Goal: Check status: Check status

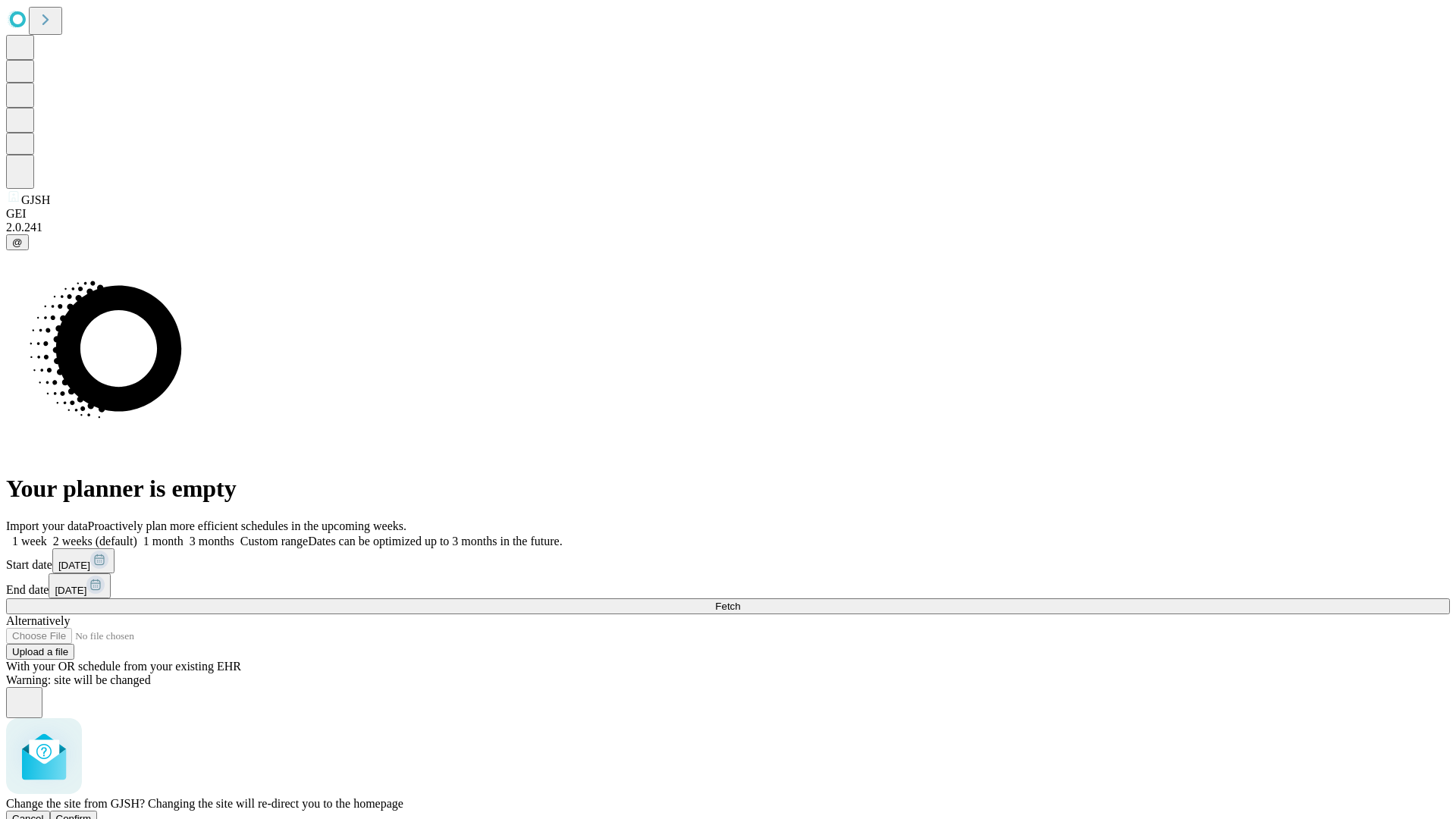
click at [92, 813] on span "Confirm" at bounding box center [74, 818] width 36 height 11
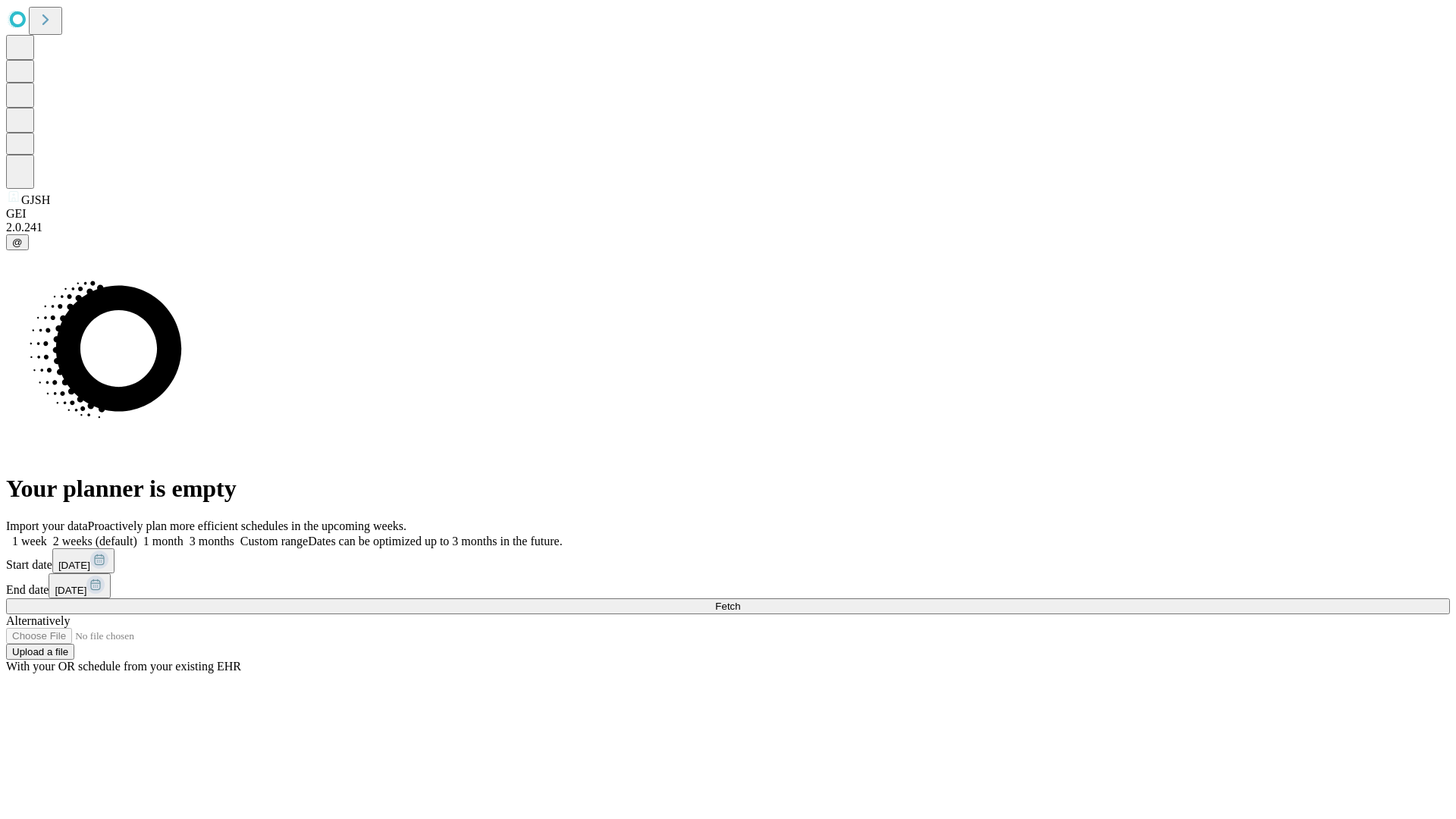
click at [47, 535] on label "1 week" at bounding box center [26, 541] width 41 height 13
click at [740, 600] on span "Fetch" at bounding box center [727, 605] width 25 height 11
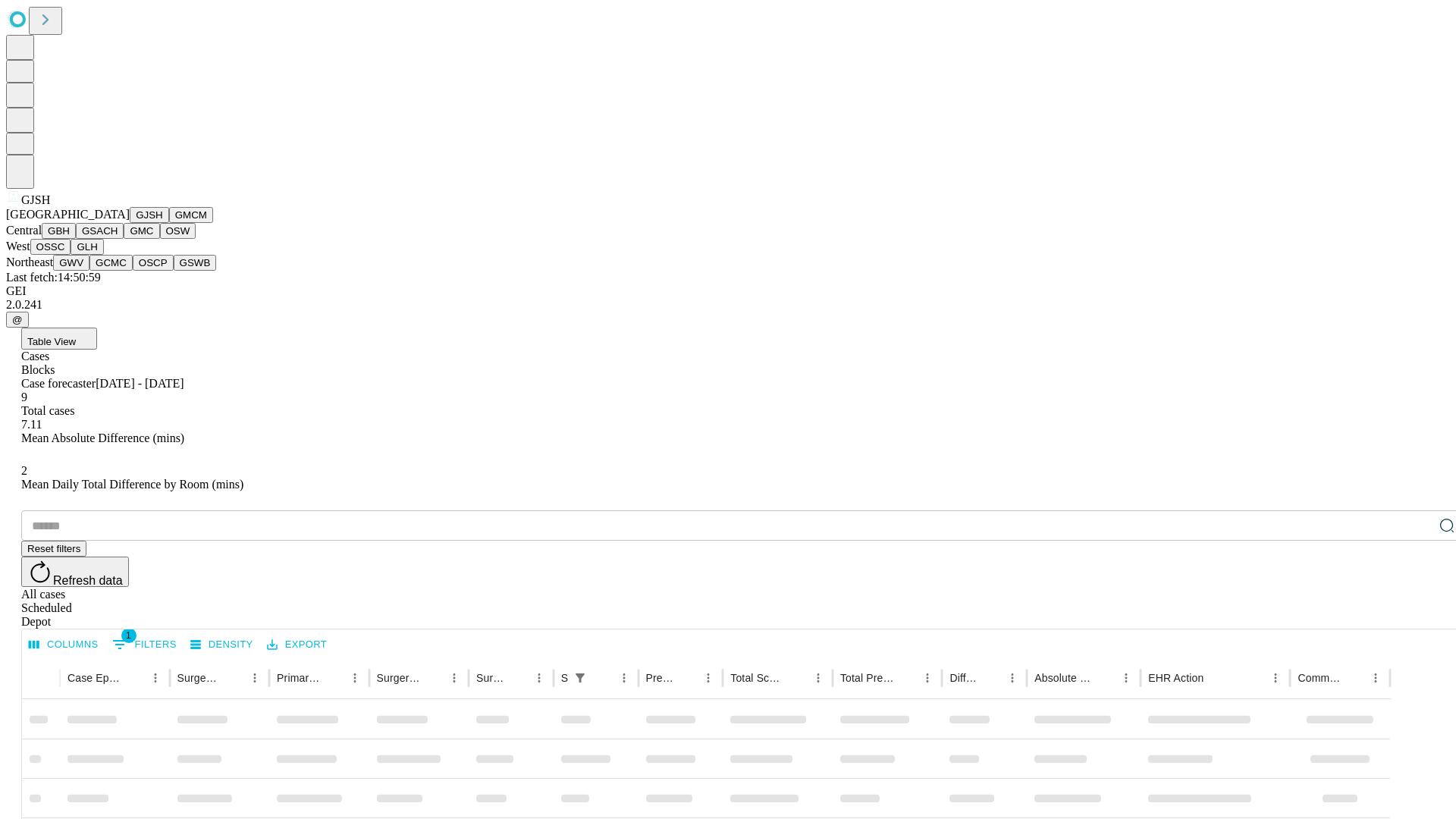
click at [169, 223] on button "GMCM" at bounding box center [191, 215] width 44 height 16
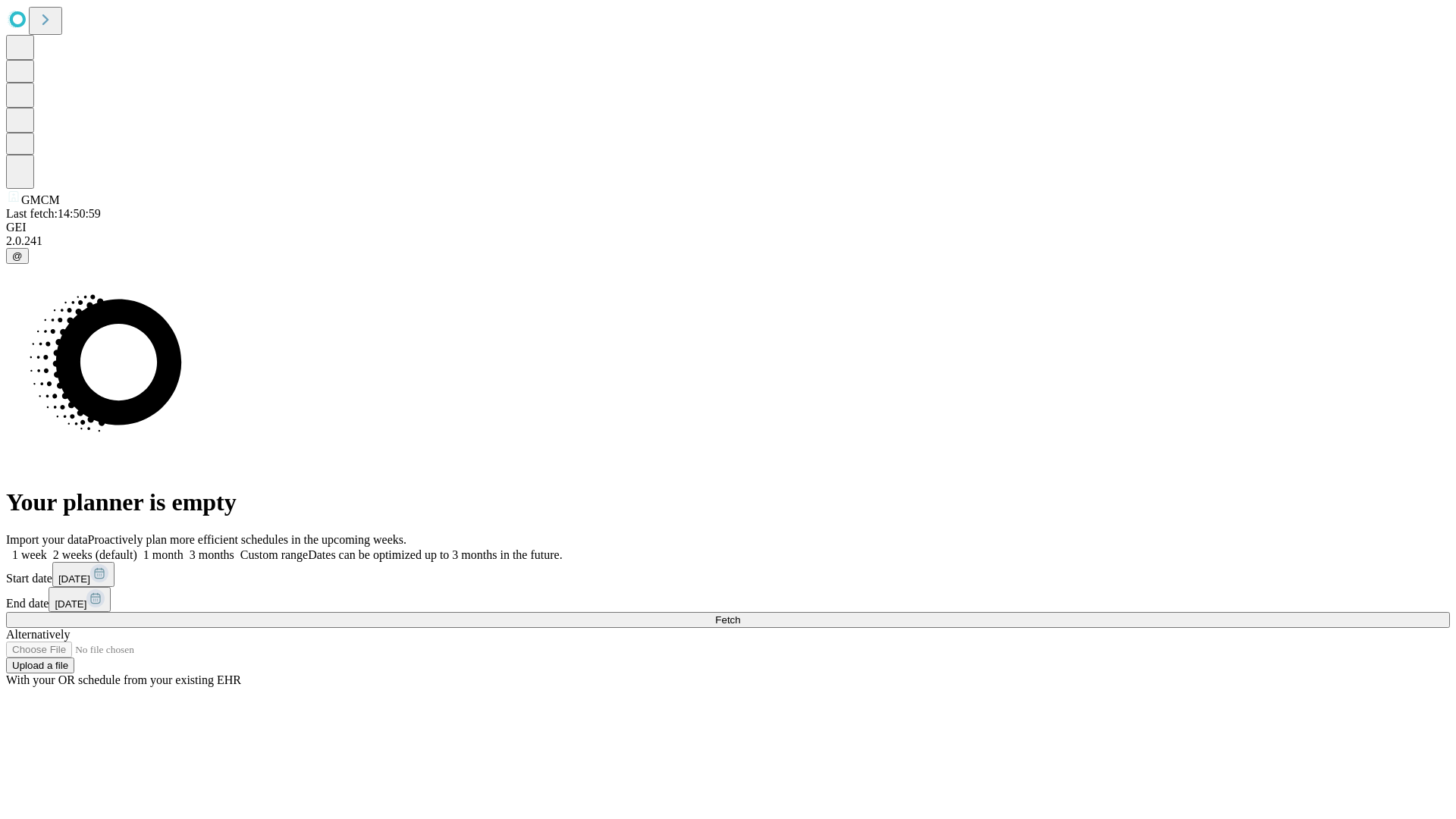
click at [47, 548] on label "1 week" at bounding box center [26, 554] width 41 height 13
click at [740, 614] on span "Fetch" at bounding box center [727, 619] width 25 height 11
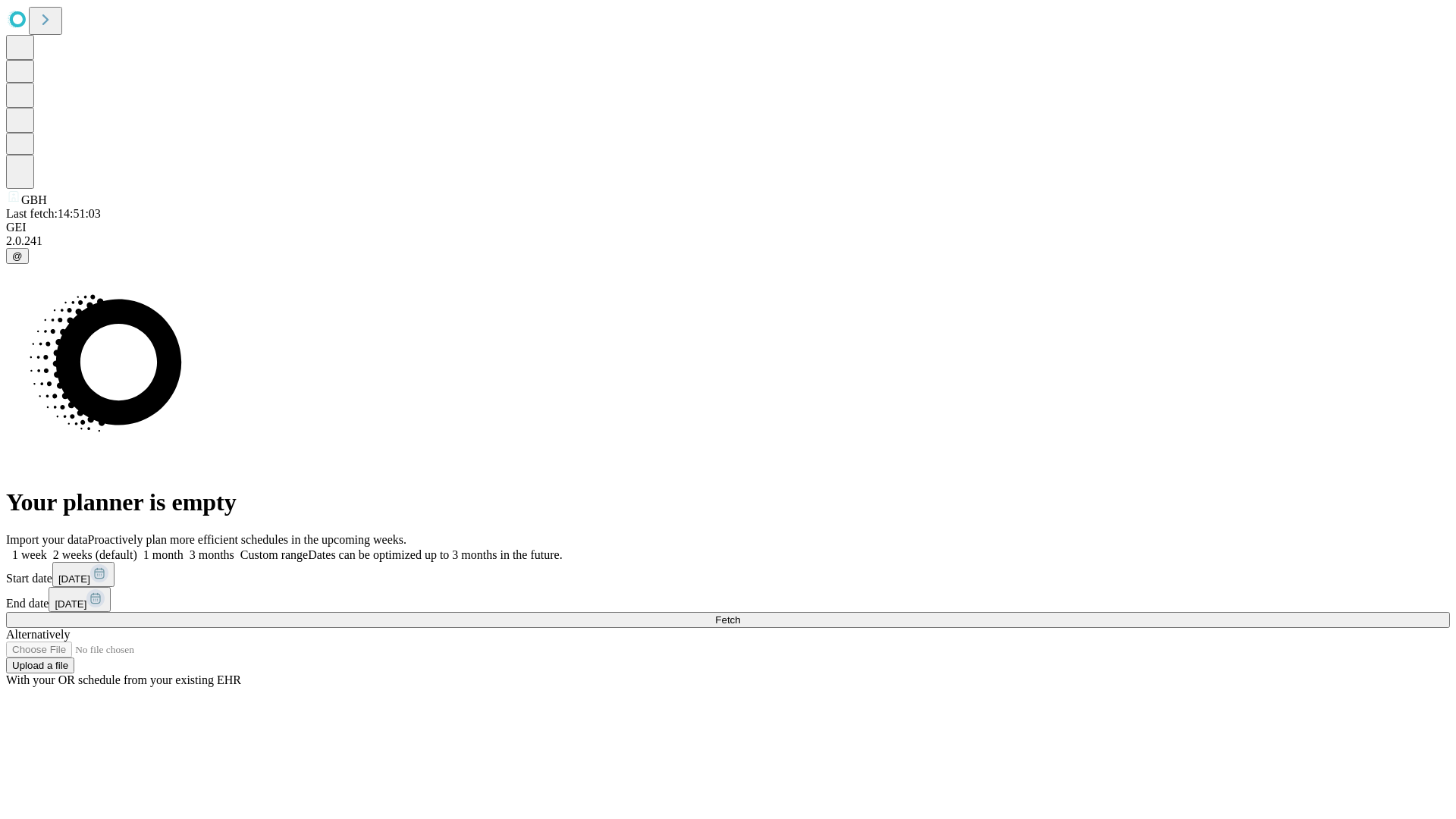
click at [740, 614] on span "Fetch" at bounding box center [727, 619] width 25 height 11
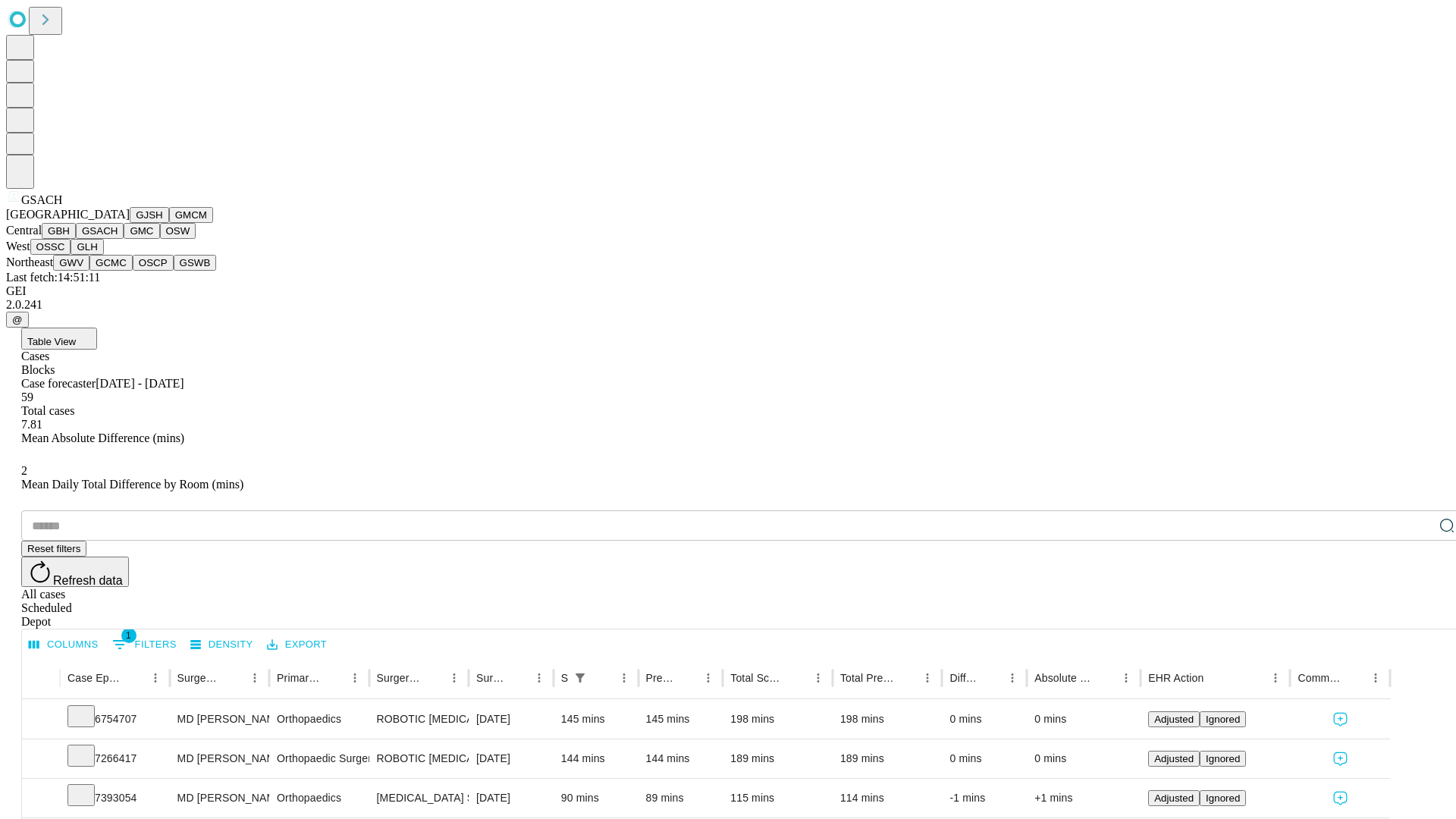
click at [123, 239] on button "GMC" at bounding box center [141, 231] width 36 height 16
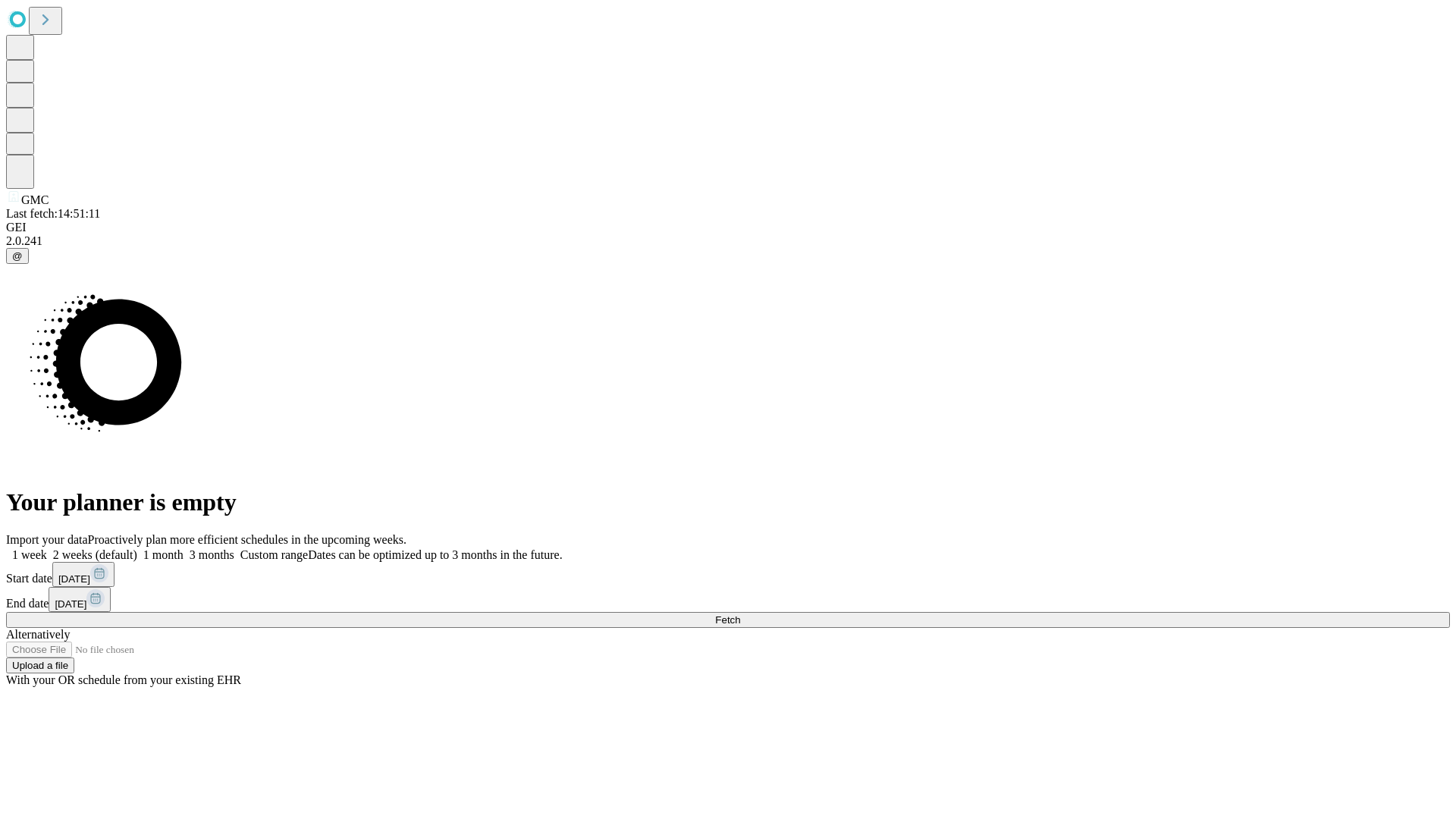
click at [740, 614] on span "Fetch" at bounding box center [727, 619] width 25 height 11
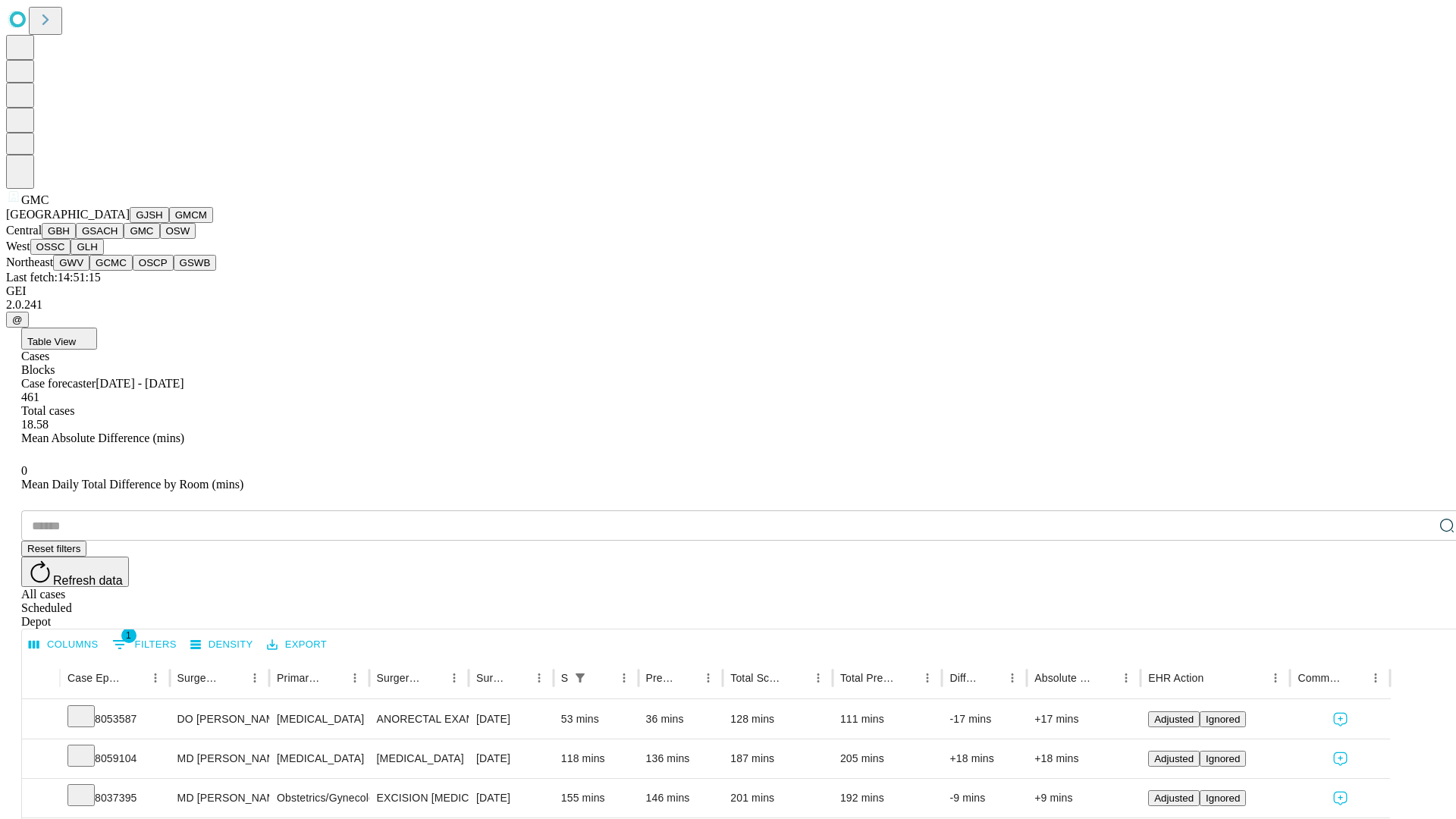
click at [160, 239] on button "OSW" at bounding box center [178, 231] width 36 height 16
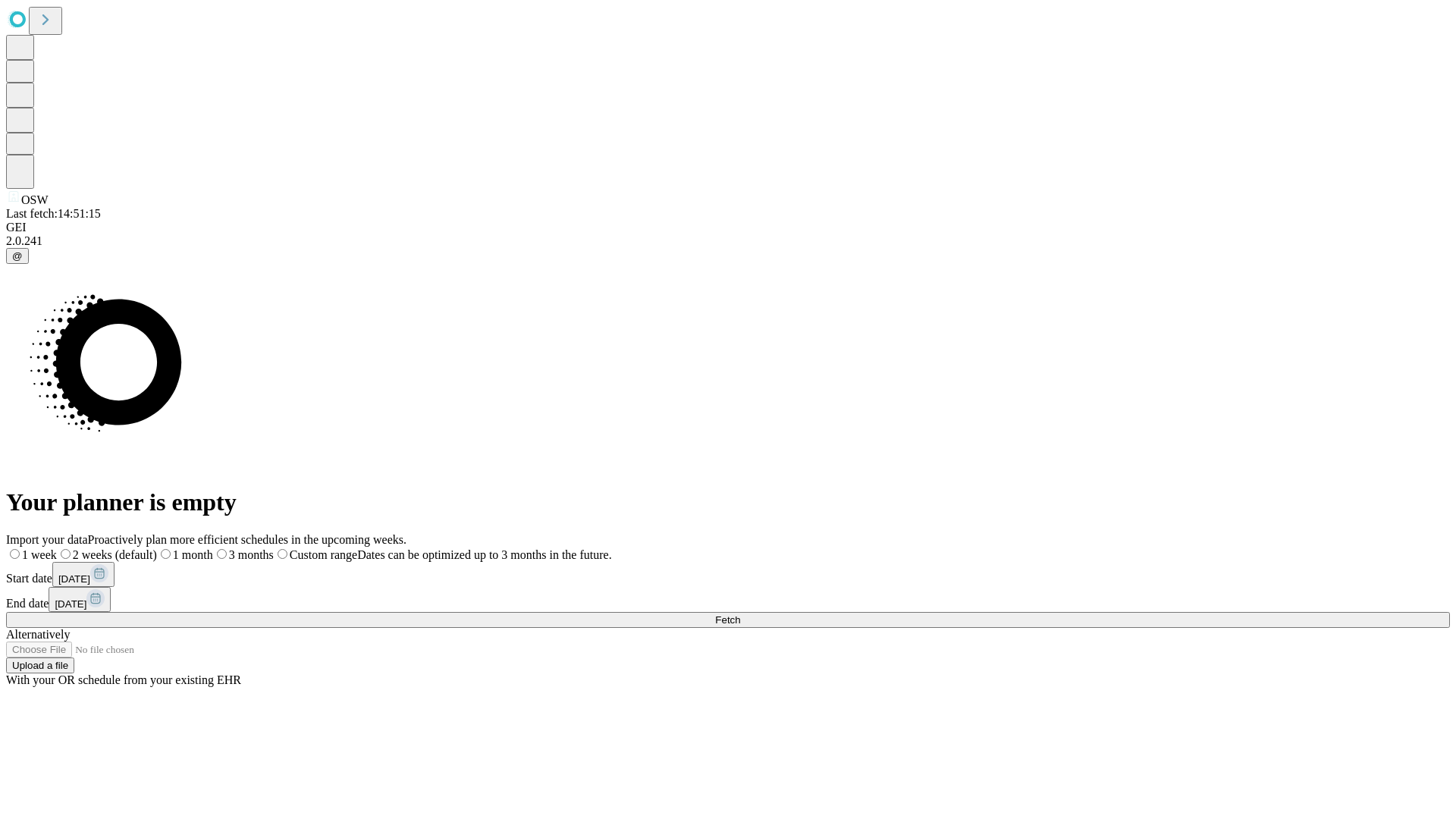
click at [56, 548] on label "1 week" at bounding box center [31, 554] width 50 height 13
click at [740, 614] on span "Fetch" at bounding box center [727, 619] width 25 height 11
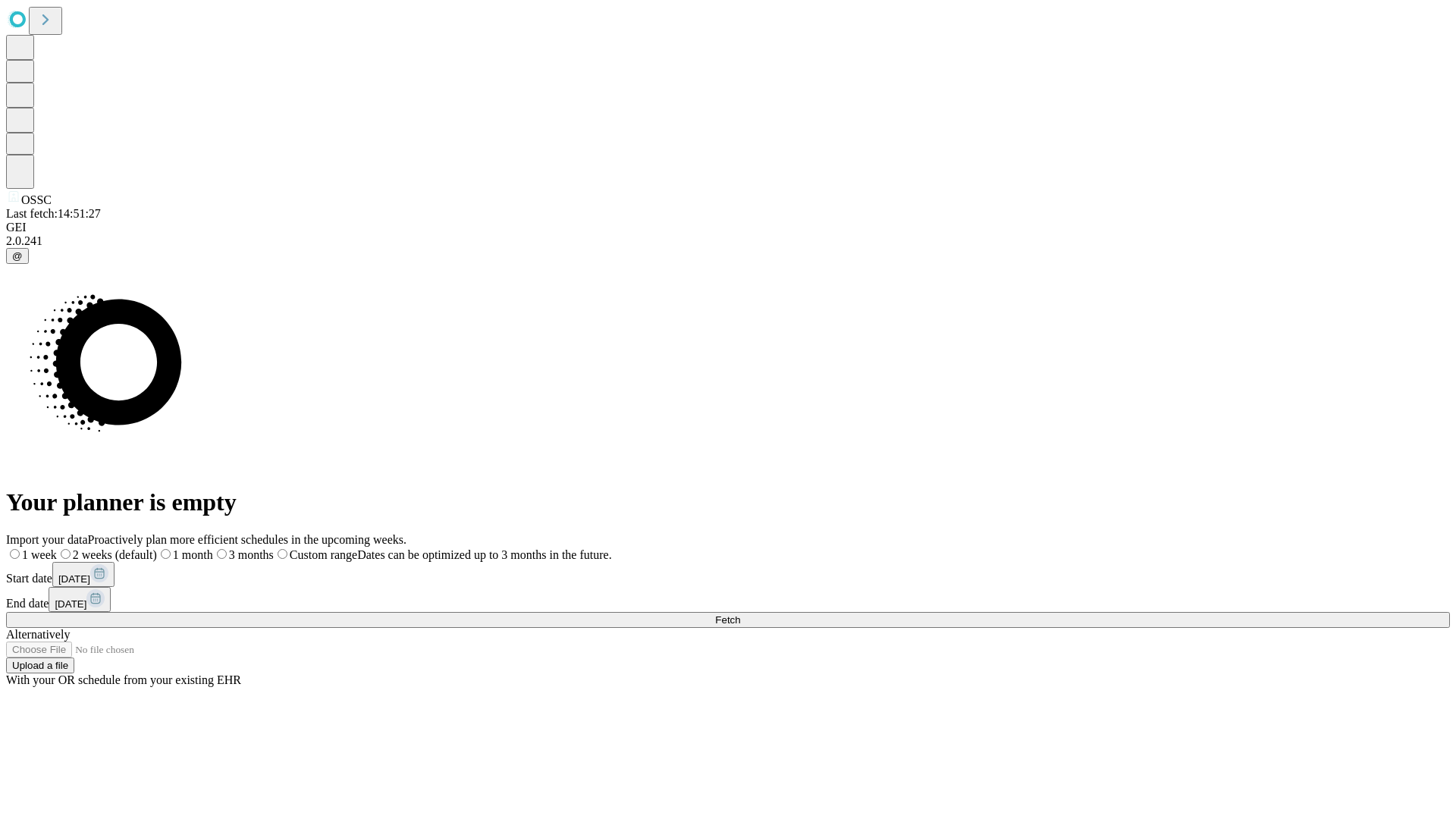
click at [56, 548] on label "1 week" at bounding box center [31, 554] width 50 height 13
click at [740, 614] on span "Fetch" at bounding box center [727, 619] width 25 height 11
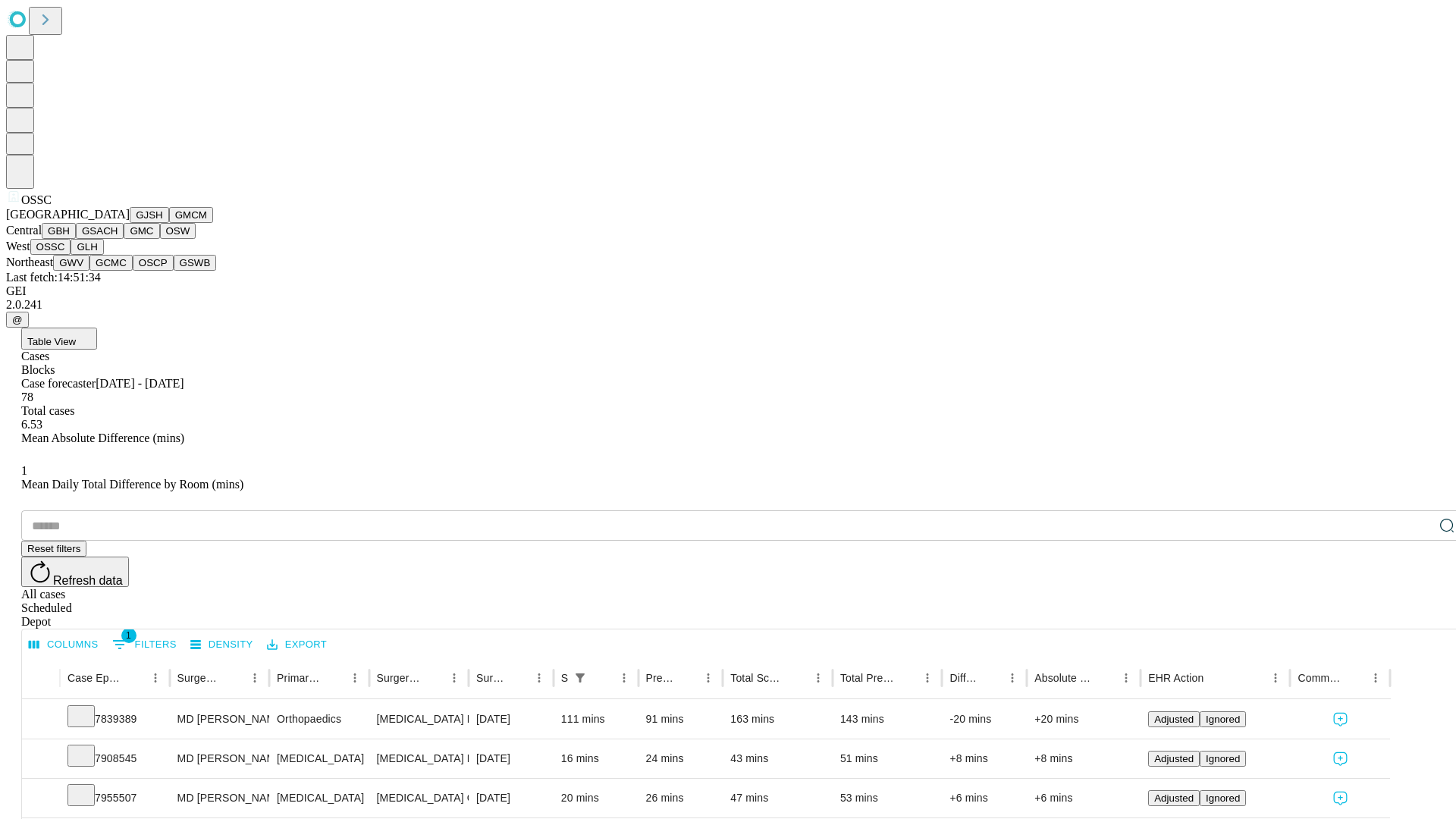
click at [103, 254] on button "GLH" at bounding box center [87, 247] width 33 height 16
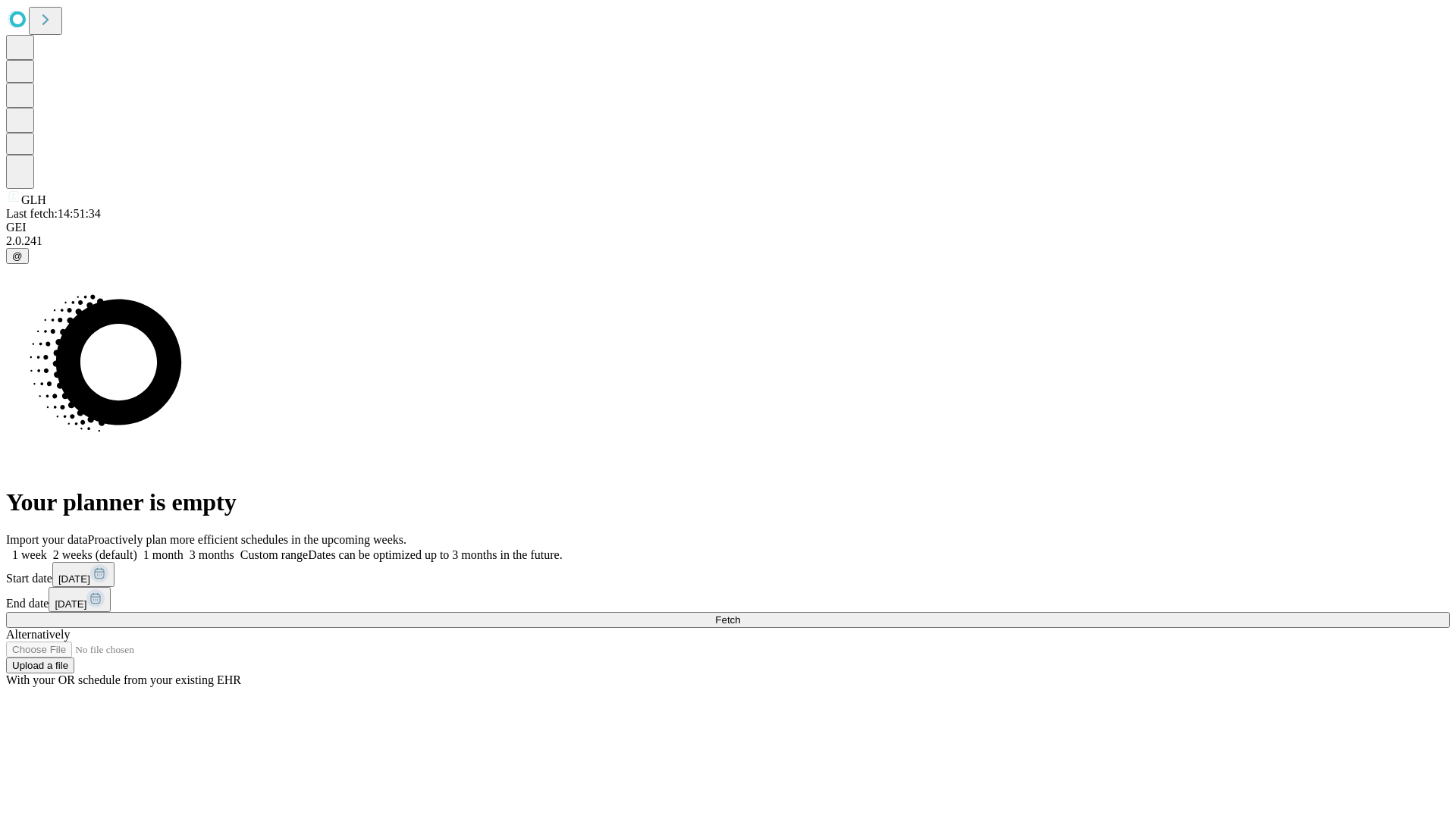
click at [47, 548] on label "1 week" at bounding box center [26, 554] width 41 height 13
click at [740, 614] on span "Fetch" at bounding box center [727, 619] width 25 height 11
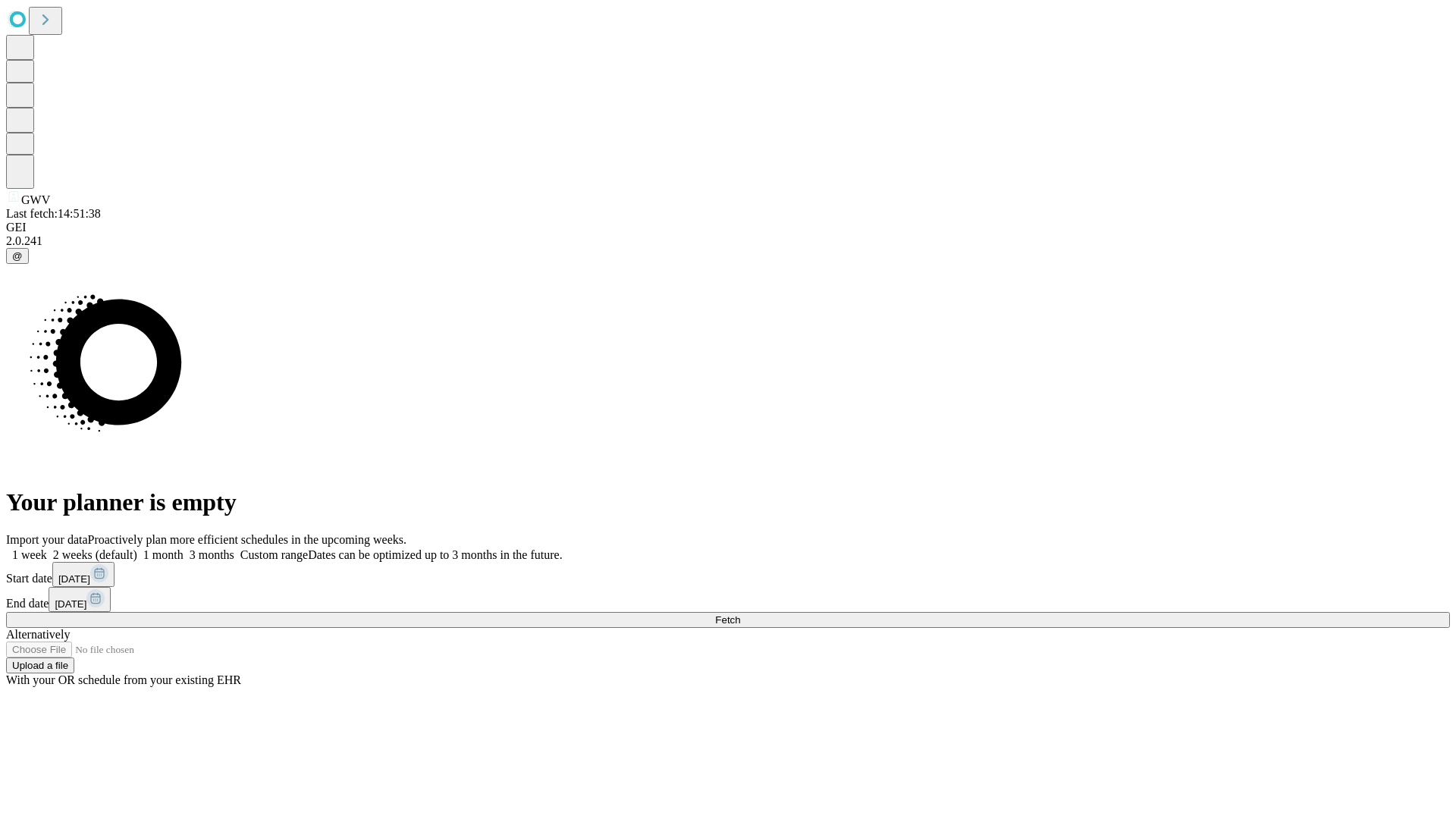
click at [47, 548] on label "1 week" at bounding box center [26, 554] width 41 height 13
click at [740, 614] on span "Fetch" at bounding box center [727, 619] width 25 height 11
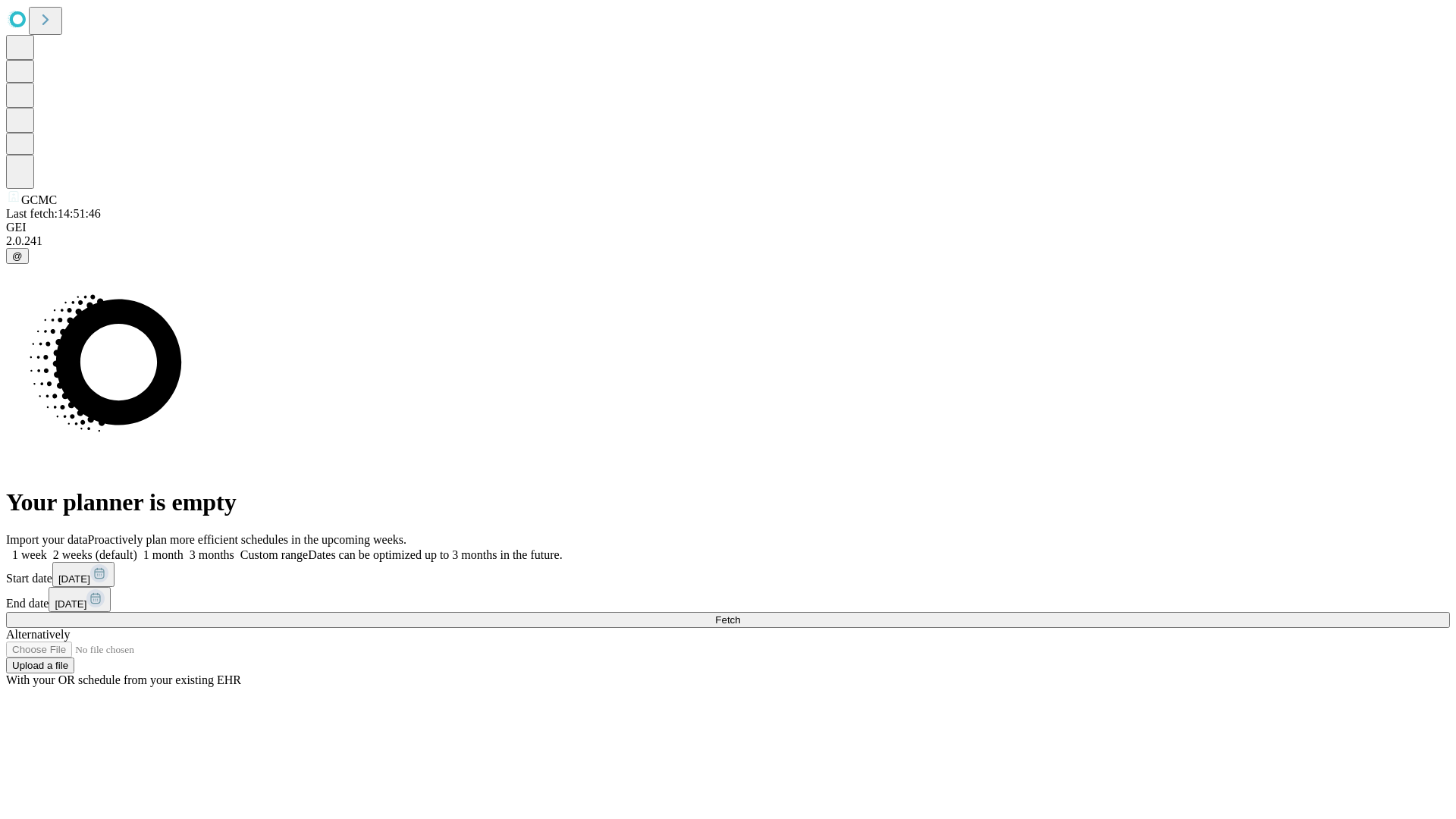
click at [47, 548] on label "1 week" at bounding box center [26, 554] width 41 height 13
click at [740, 614] on span "Fetch" at bounding box center [727, 619] width 25 height 11
click at [47, 548] on label "1 week" at bounding box center [26, 554] width 41 height 13
click at [740, 614] on span "Fetch" at bounding box center [727, 619] width 25 height 11
